Goal: Information Seeking & Learning: Learn about a topic

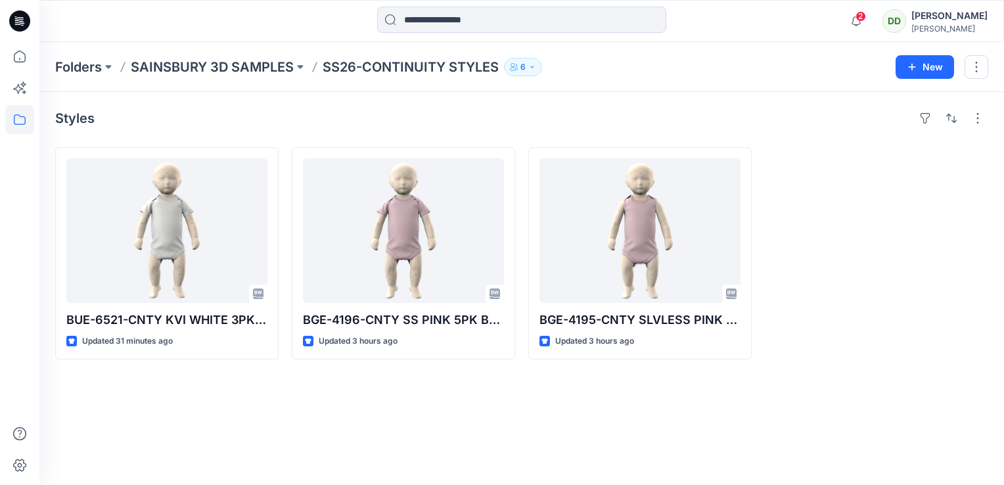
click at [467, 447] on div "Styles BUE-6521-CNTY KVI WHITE 3PK SS BODYSUITS Updated 31 minutes ago BGE-4196…" at bounding box center [521, 288] width 965 height 393
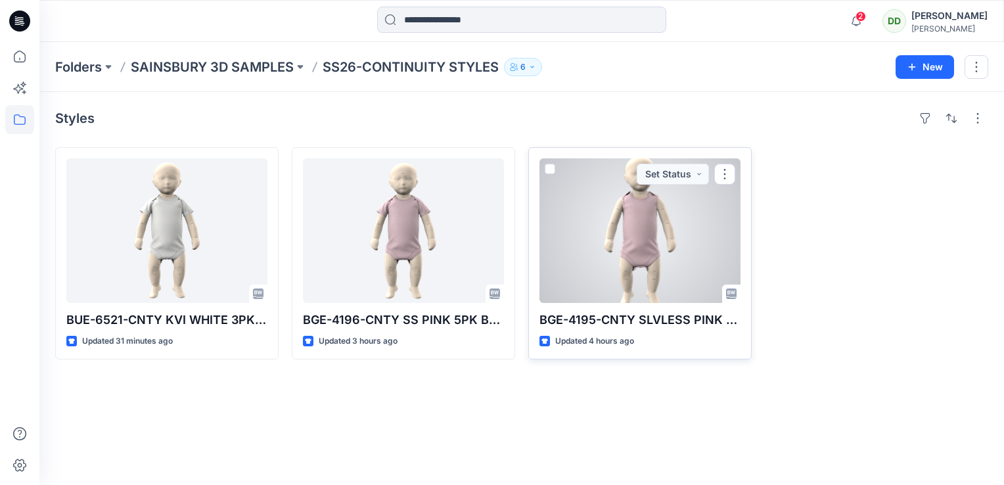
click at [620, 265] on div at bounding box center [640, 230] width 201 height 145
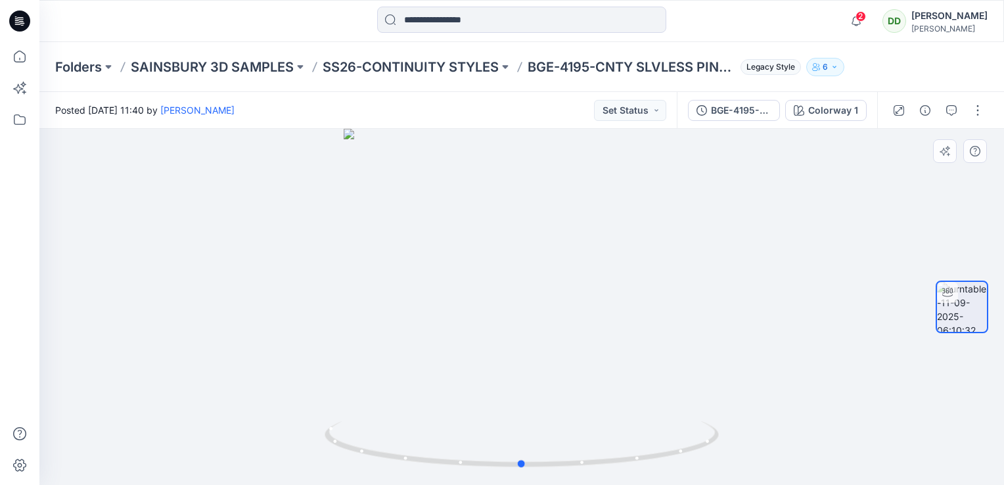
click at [626, 269] on div at bounding box center [521, 307] width 965 height 356
click at [438, 59] on p "SS26-CONTINUITY STYLES" at bounding box center [411, 67] width 176 height 18
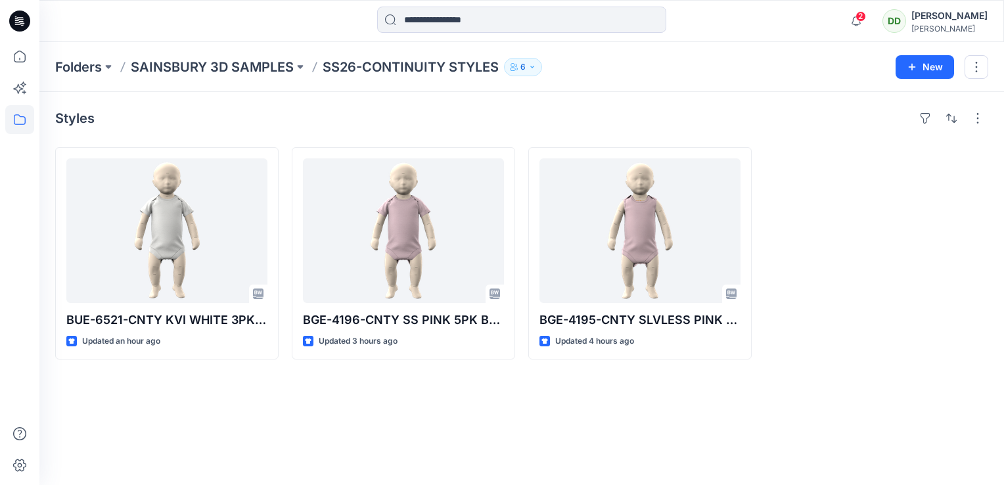
click at [642, 74] on div "Folders SAINSBURY 3D SAMPLES SS26-CONTINUITY STYLES 6" at bounding box center [470, 67] width 831 height 18
click at [447, 422] on div "Styles BUE-6521-CNTY KVI WHITE 3PK SS BODYSUITS Updated an hour ago BGE-4196-CN…" at bounding box center [521, 288] width 965 height 393
click at [856, 17] on span "2" at bounding box center [861, 16] width 11 height 11
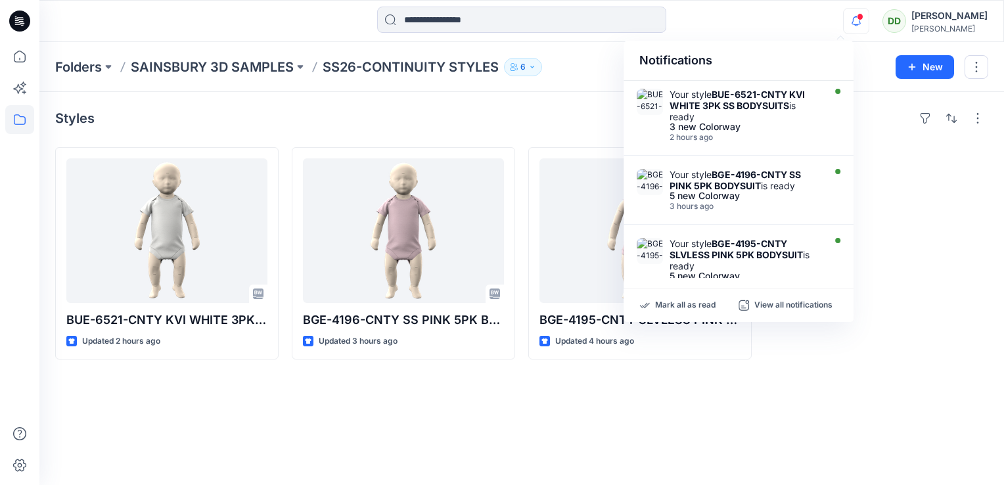
click at [542, 116] on div "Styles" at bounding box center [521, 118] width 933 height 21
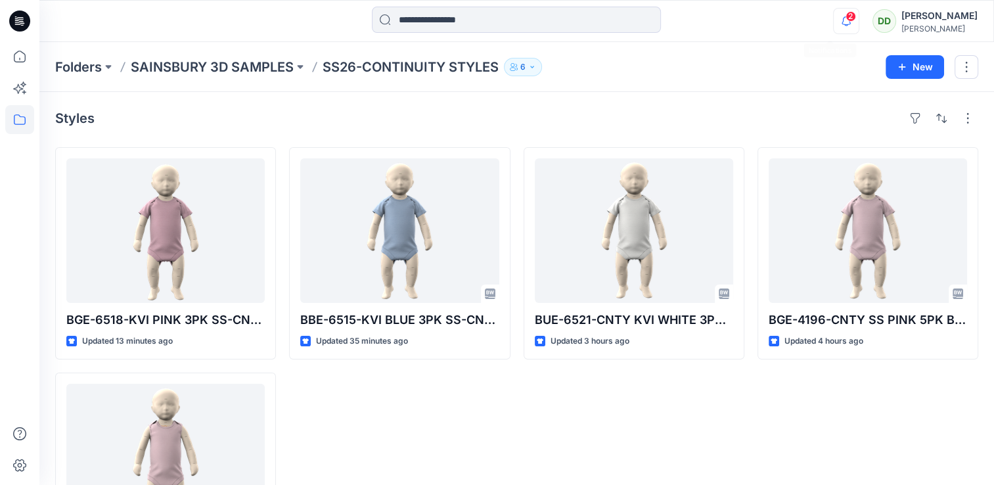
click at [839, 22] on icon "button" at bounding box center [846, 21] width 25 height 26
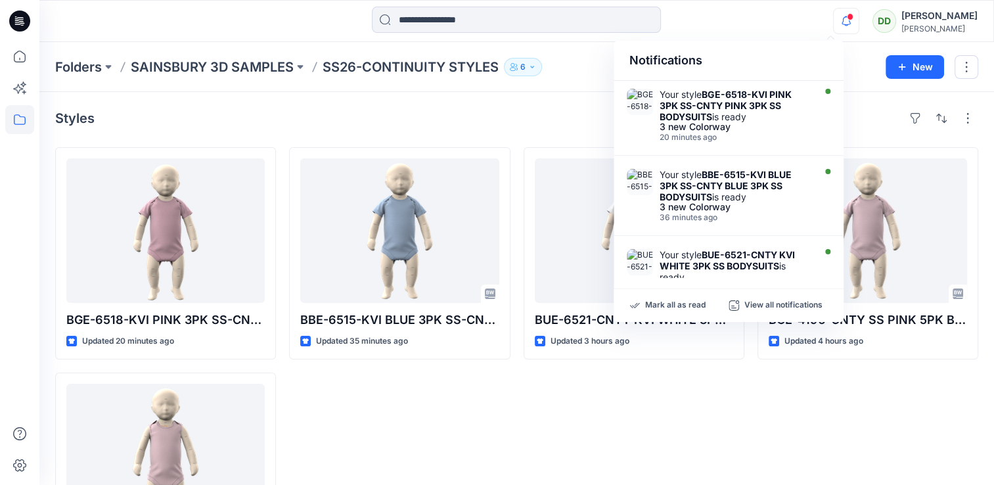
click at [575, 130] on div "Styles BGE-6518-KVI PINK 3PK SS-CNTY PINK 3PK SS BODYSUITS Updated 20 minutes a…" at bounding box center [516, 346] width 955 height 508
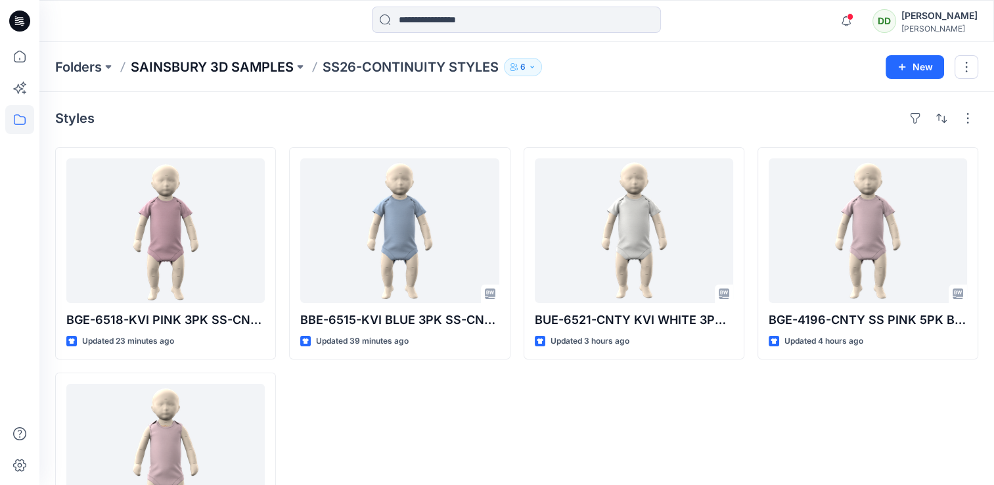
click at [217, 68] on p "SAINSBURY 3D SAMPLES" at bounding box center [212, 67] width 163 height 18
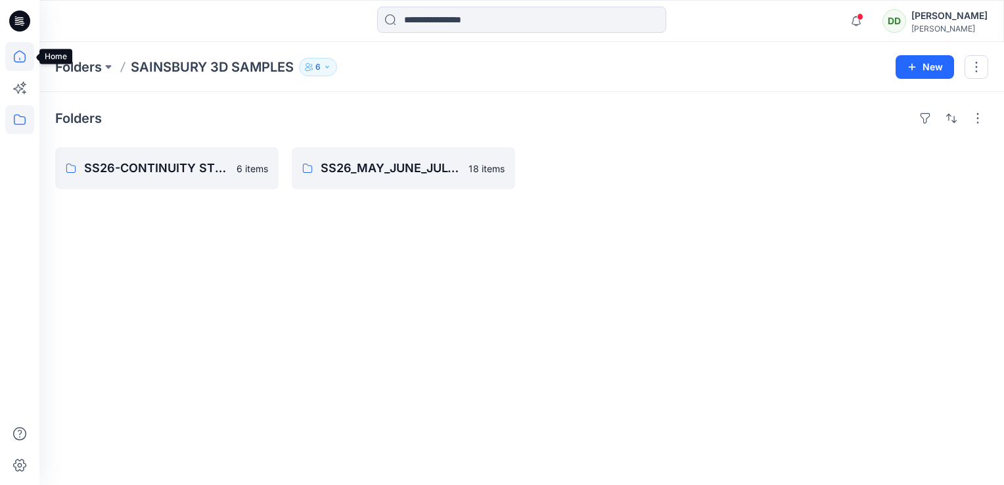
click at [18, 59] on icon at bounding box center [19, 56] width 29 height 29
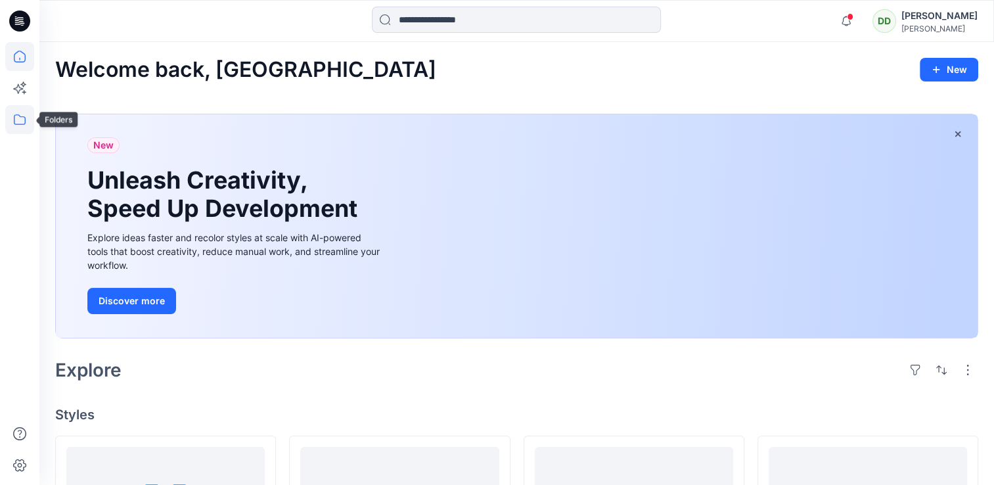
click at [24, 121] on icon at bounding box center [19, 119] width 29 height 29
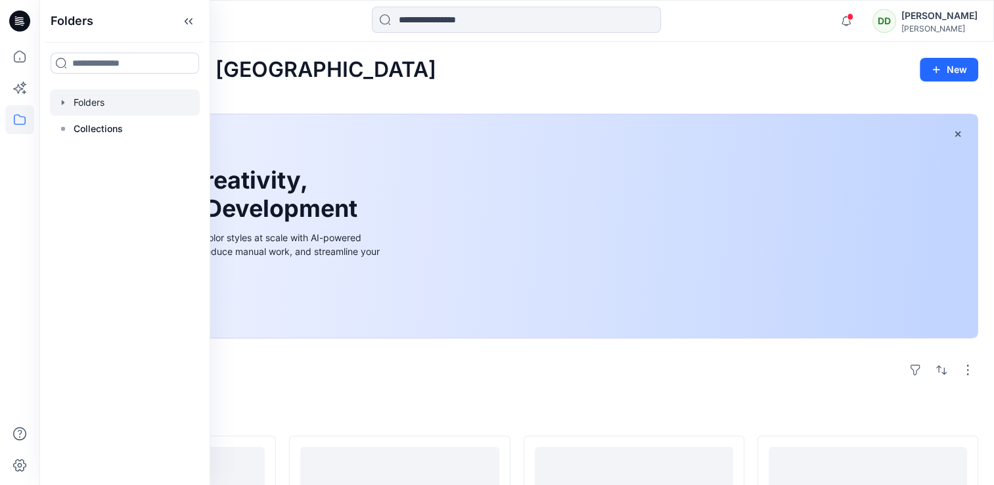
click at [92, 106] on div at bounding box center [125, 102] width 150 height 26
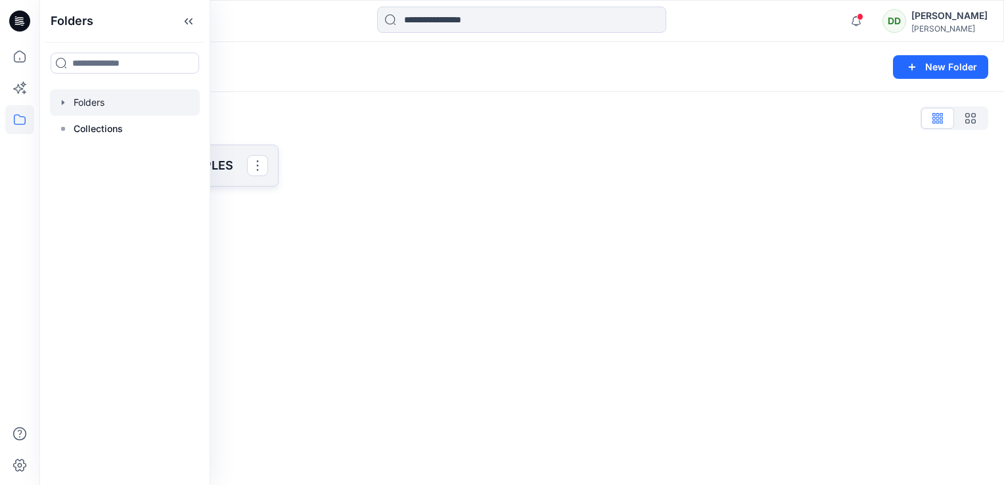
click at [221, 154] on link "SAINSBURY 3D SAMPLES" at bounding box center [166, 166] width 223 height 42
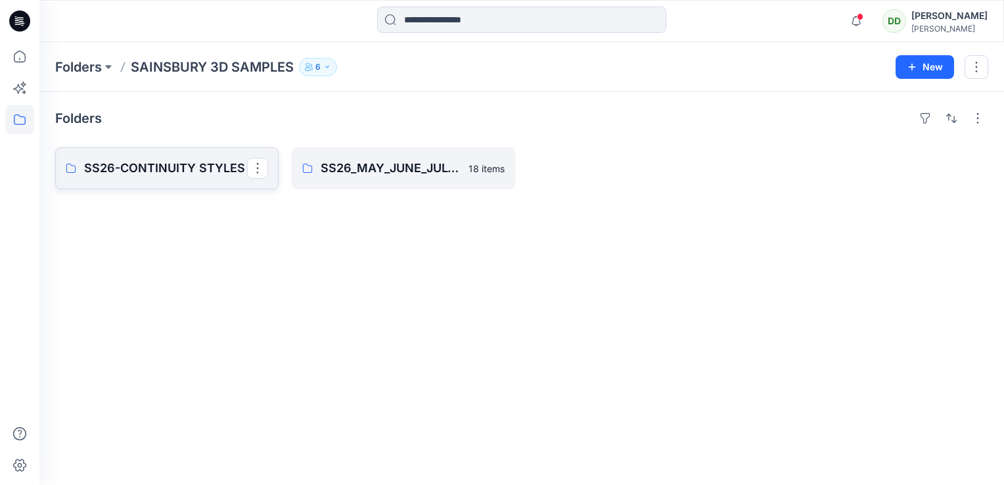
click at [196, 172] on p "SS26-CONTINUITY STYLES" at bounding box center [165, 168] width 163 height 18
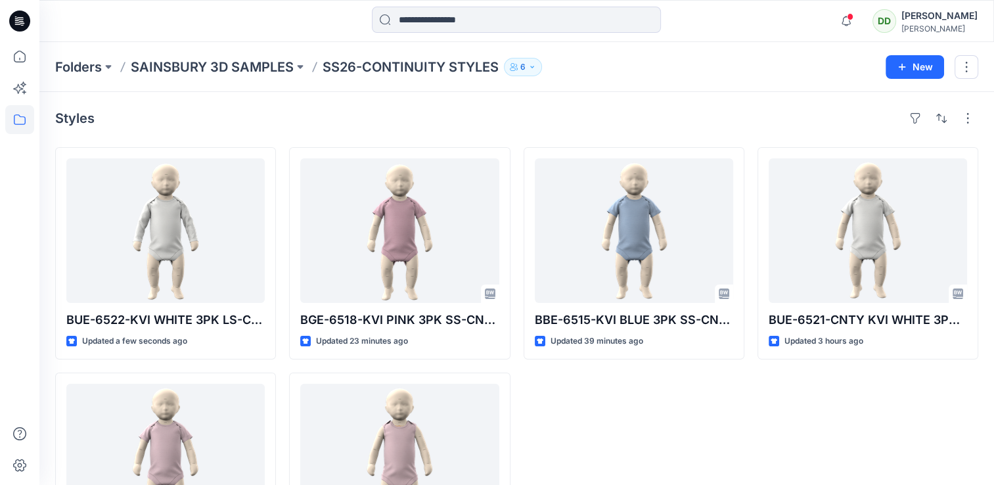
click at [688, 77] on div "Folders SAINSBURY 3D SAMPLES SS26-CONTINUITY STYLES 6 New" at bounding box center [516, 67] width 955 height 50
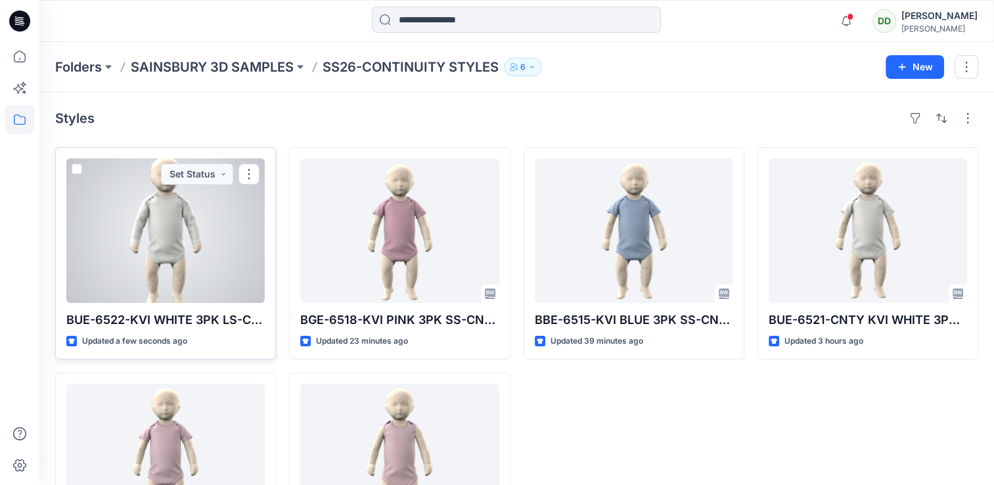
click at [174, 225] on div at bounding box center [165, 230] width 198 height 145
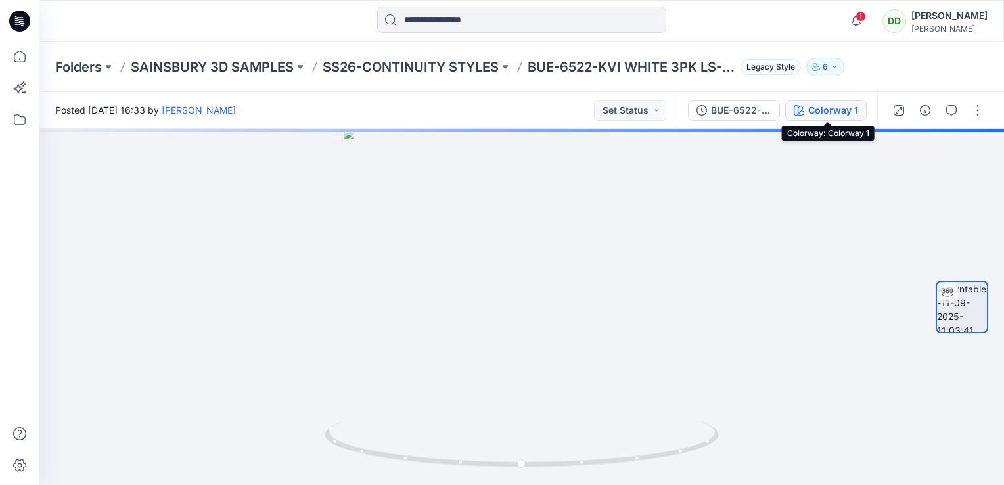
click at [823, 110] on div "Colorway 1" at bounding box center [833, 110] width 50 height 14
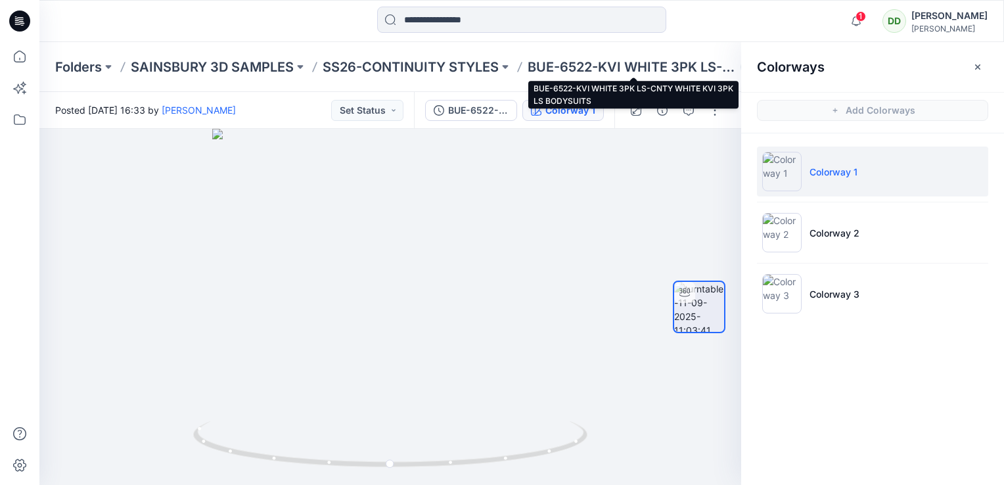
click at [586, 59] on p "BUE-6522-KVI WHITE 3PK LS-CNTY WHITE KVI 3PK LS BODYSUITS" at bounding box center [632, 67] width 208 height 18
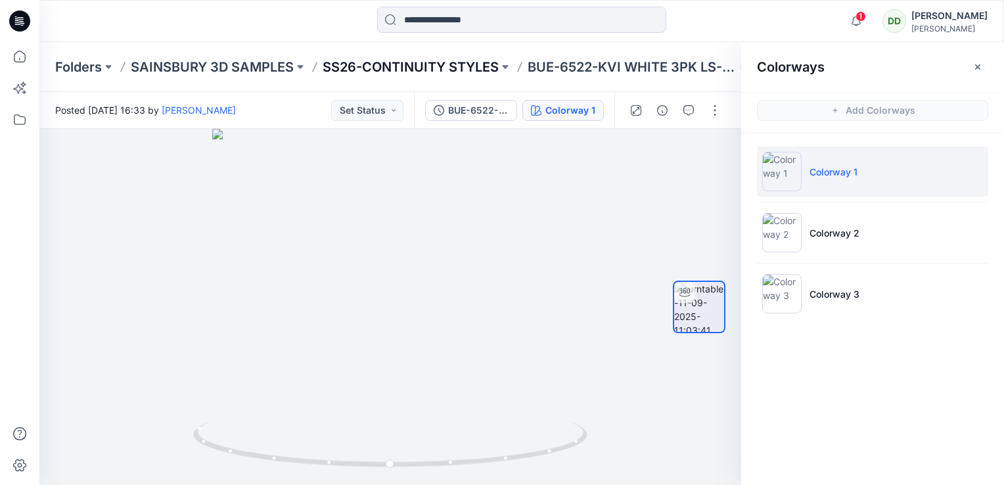
click at [429, 64] on p "SS26-CONTINUITY STYLES" at bounding box center [411, 67] width 176 height 18
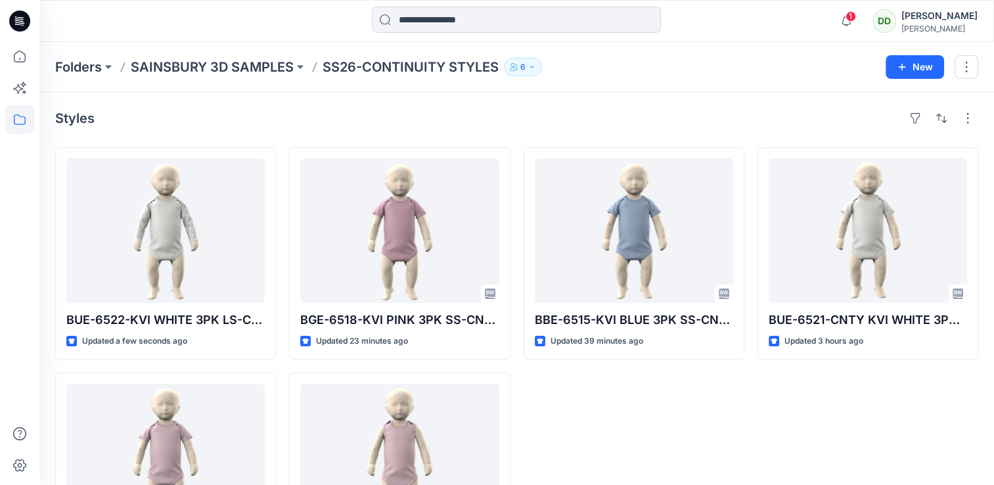
click at [408, 133] on div "Styles BUE-6522-KVI WHITE 3PK LS-CNTY WHITE KVI 3PK LS BODYSUITS Updated a few …" at bounding box center [516, 346] width 955 height 508
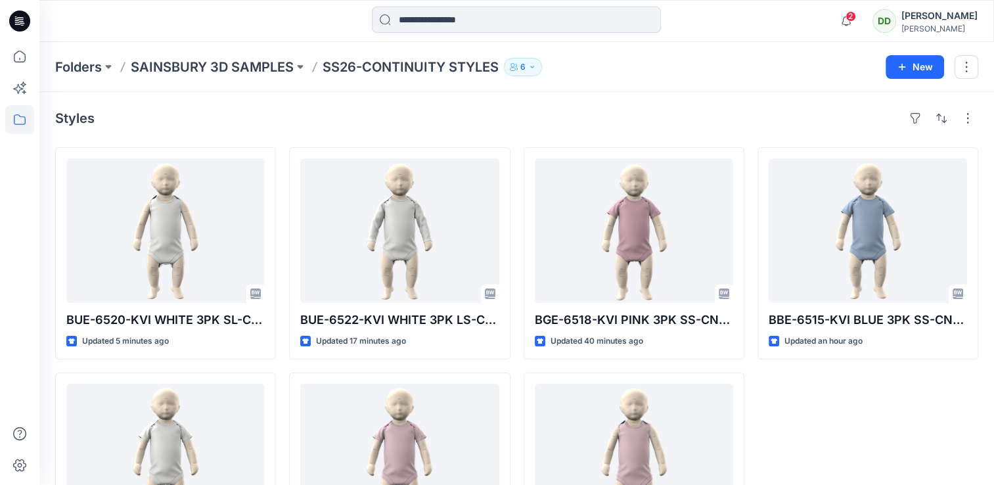
click at [252, 103] on div "Styles BUE-6520-KVI WHITE 3PK SL-CNTY WHITE KVI 3PK SL BODYSUITS Updated 5 minu…" at bounding box center [516, 346] width 955 height 508
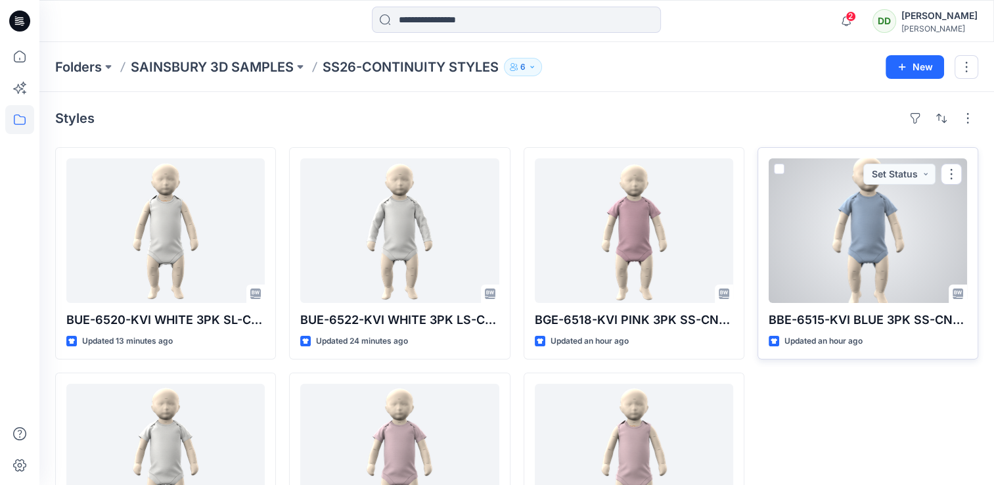
click at [931, 148] on div "BBE-6515-KVI BLUE 3PK SS-CNTY BLUE 3PK SS BODYSUITS Updated an hour ago Set Sta…" at bounding box center [868, 253] width 221 height 212
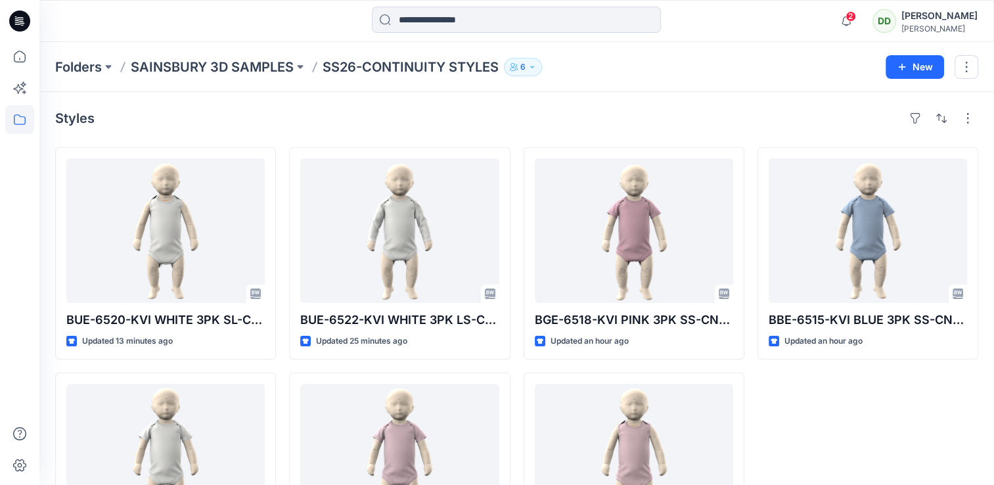
click at [499, 64] on p "SS26-CONTINUITY STYLES" at bounding box center [411, 67] width 176 height 18
drag, startPoint x: 500, startPoint y: 64, endPoint x: 175, endPoint y: 119, distance: 328.7
click at [175, 119] on div "Folders SAINSBURY 3D SAMPLES SS26-CONTINUITY STYLES 6 New Styles BUE-6520-KVI W…" at bounding box center [516, 321] width 955 height 558
click at [690, 75] on div "Folders SAINSBURY 3D SAMPLES SS26-CONTINUITY STYLES 6" at bounding box center [465, 67] width 821 height 18
click at [812, 22] on div "2 Notifications Your style BUE-6520-KVI WHITE 3PK SL-CNTY WHITE KVI 3PK SL BODY…" at bounding box center [516, 21] width 954 height 29
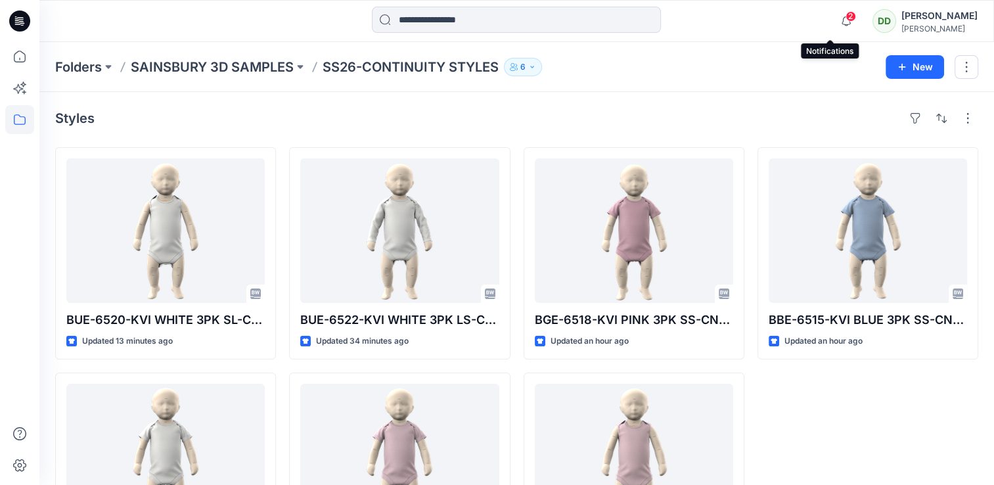
click at [846, 17] on span "2" at bounding box center [851, 16] width 11 height 11
click at [709, 34] on div at bounding box center [516, 21] width 477 height 29
drag, startPoint x: 613, startPoint y: 93, endPoint x: 615, endPoint y: 102, distance: 8.6
click at [613, 97] on div "Styles BUE-6520-KVI WHITE 3PK SL-CNTY WHITE KVI 3PK SL BODYSUITS Updated 23 min…" at bounding box center [516, 346] width 955 height 508
click at [237, 75] on p "SAINSBURY 3D SAMPLES" at bounding box center [212, 67] width 163 height 18
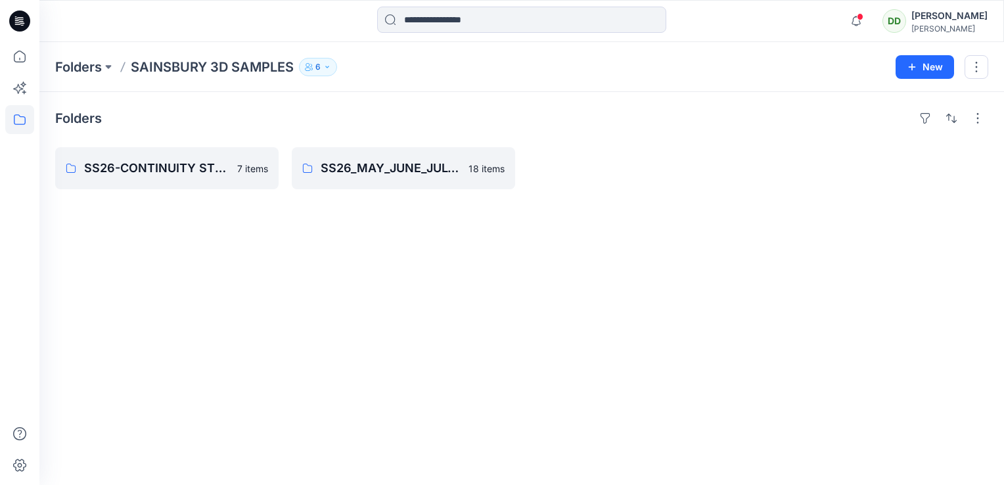
click at [594, 233] on div "Folders SS26-CONTINUITY STYLES 7 items SS26_MAY_JUNE_JULY_3D SAMPLES 18 items" at bounding box center [521, 288] width 965 height 393
click at [847, 21] on icon "button" at bounding box center [856, 21] width 25 height 26
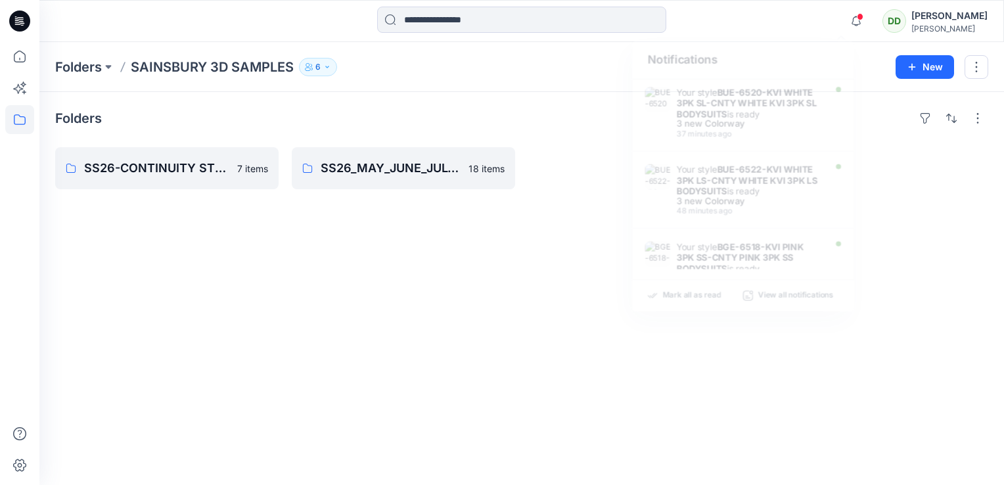
drag, startPoint x: 572, startPoint y: 67, endPoint x: 596, endPoint y: 62, distance: 24.8
click at [572, 68] on div "Folders SAINSBURY 3D SAMPLES 6" at bounding box center [470, 67] width 831 height 18
